Goal: Navigation & Orientation: Find specific page/section

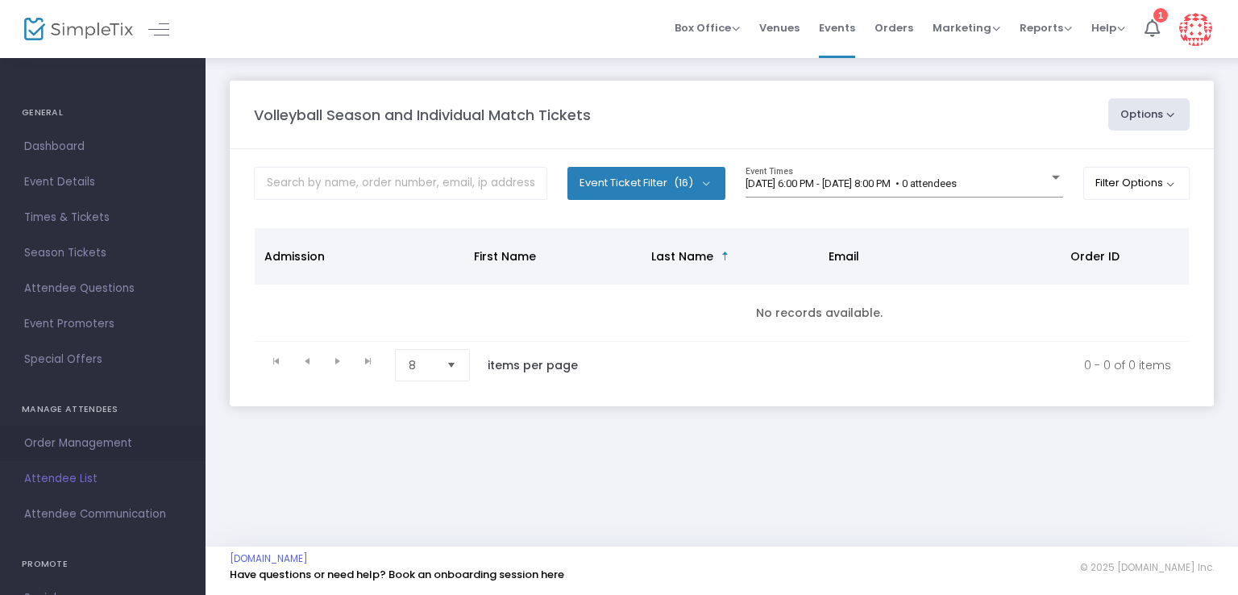
click at [106, 438] on span "Order Management" at bounding box center [102, 443] width 157 height 21
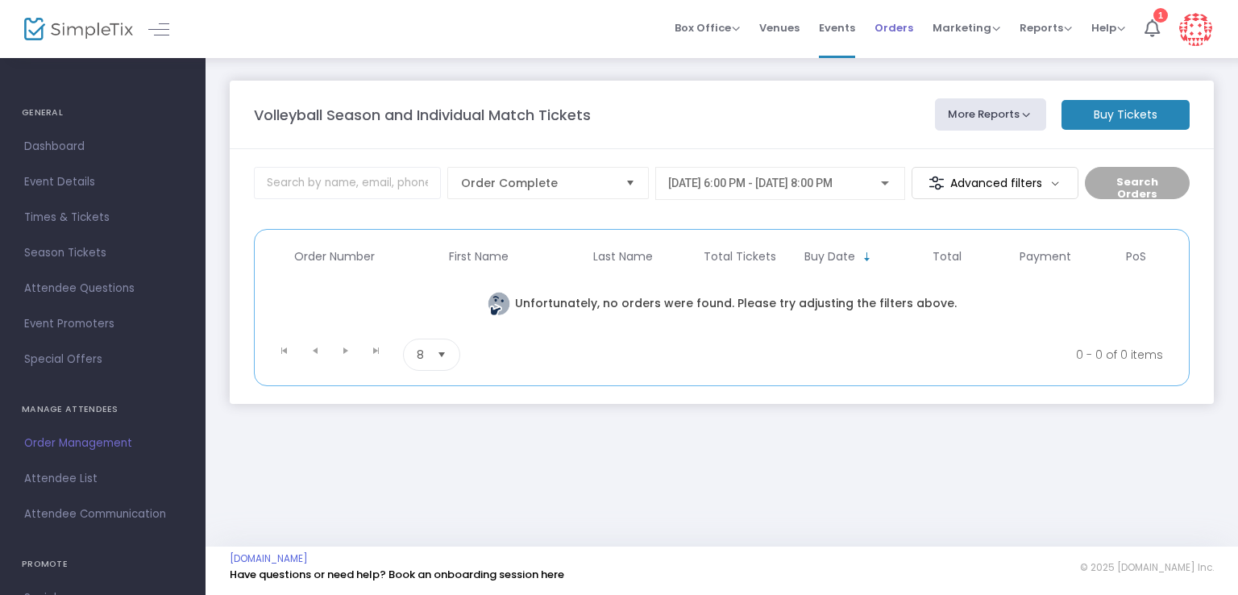
click at [905, 43] on span "Orders" at bounding box center [893, 27] width 39 height 41
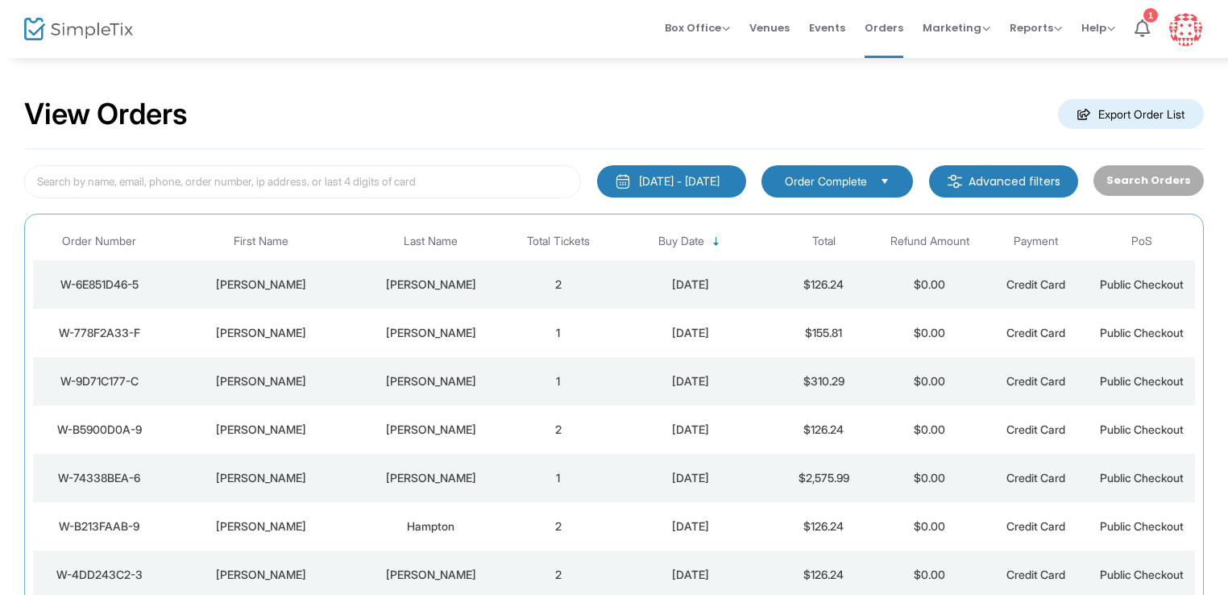
click at [27, 22] on img at bounding box center [78, 29] width 109 height 23
